Goal: Information Seeking & Learning: Learn about a topic

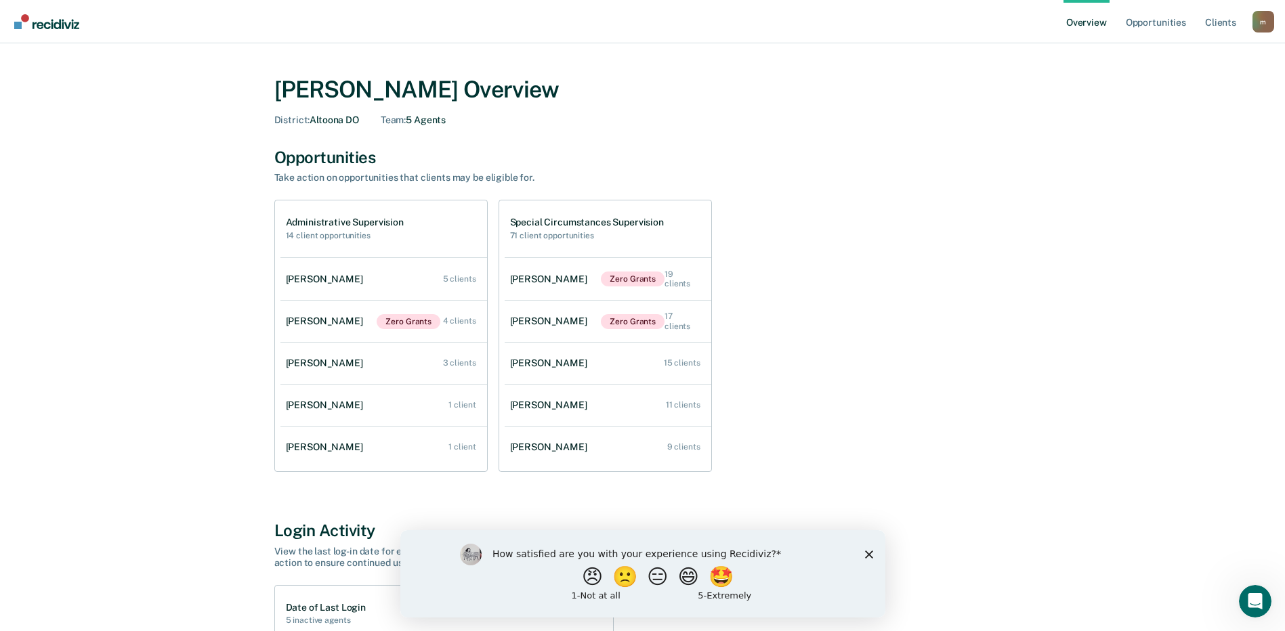
click at [864, 555] on icon "Close survey" at bounding box center [868, 554] width 8 height 8
